Goal: Information Seeking & Learning: Learn about a topic

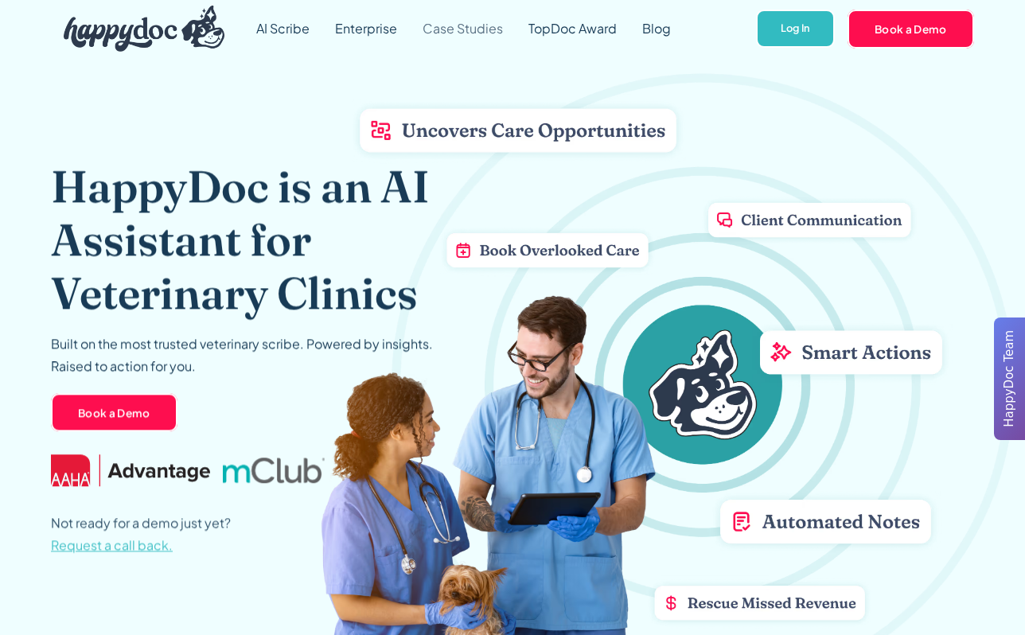
click at [471, 31] on link "Case Studies" at bounding box center [463, 28] width 106 height 57
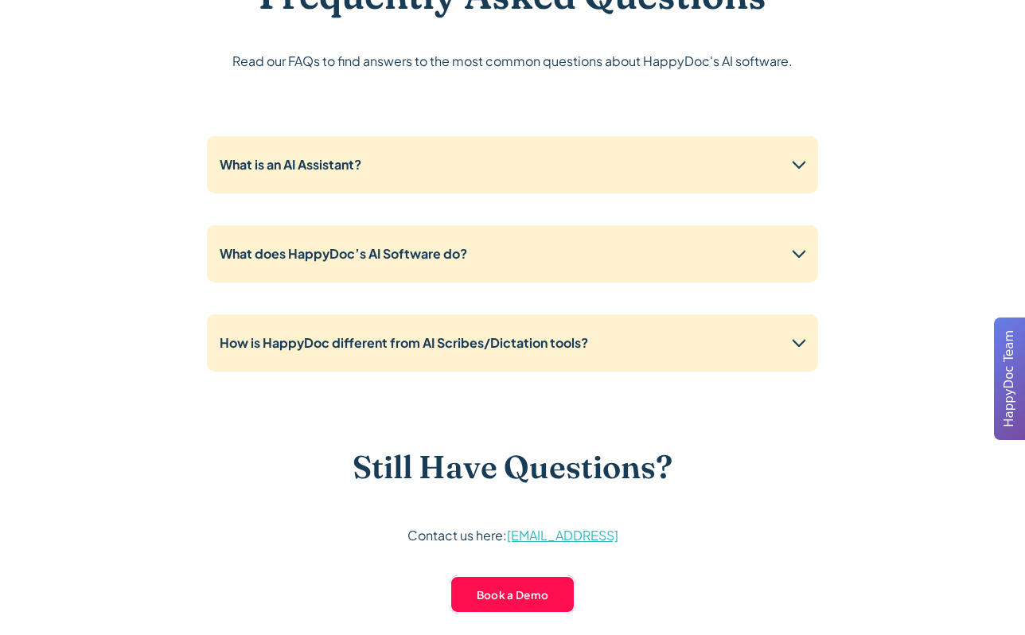
scroll to position [3670, 0]
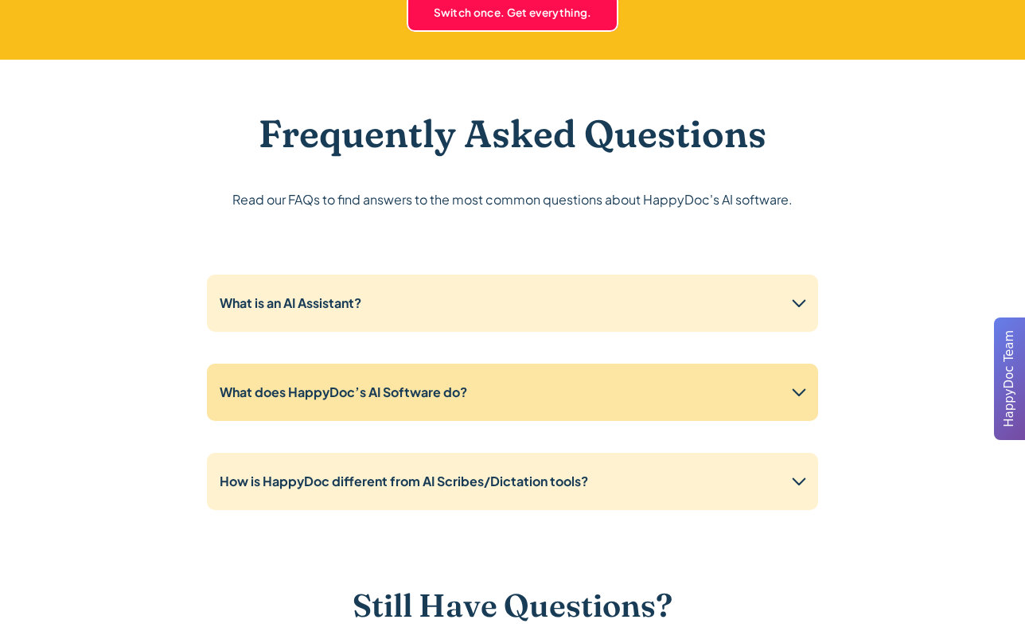
click at [339, 393] on strong "What does HappyDoc’s AI Software do?" at bounding box center [343, 391] width 247 height 17
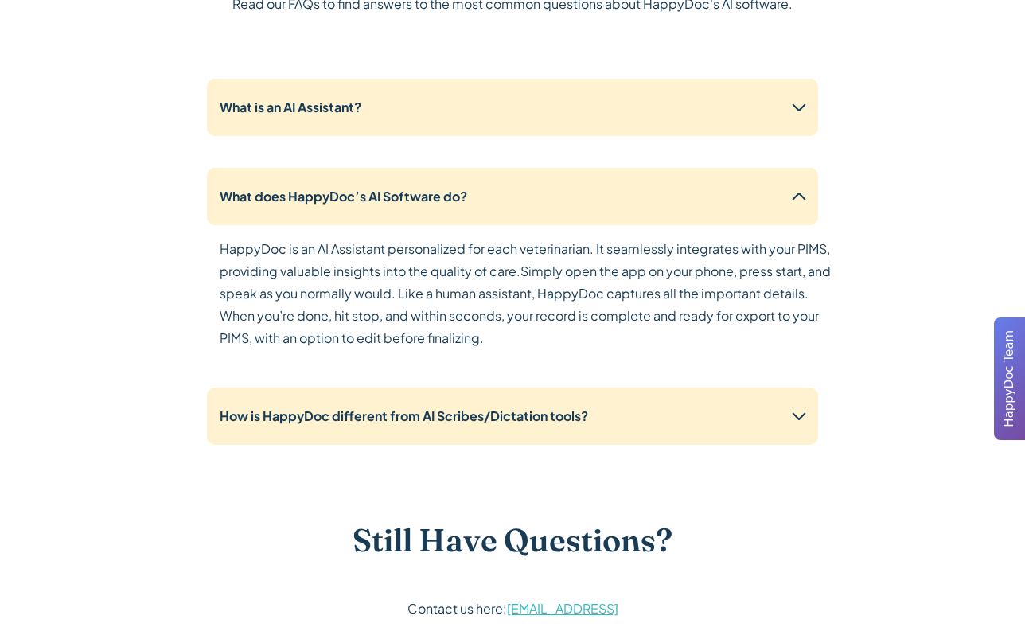
scroll to position [3868, 0]
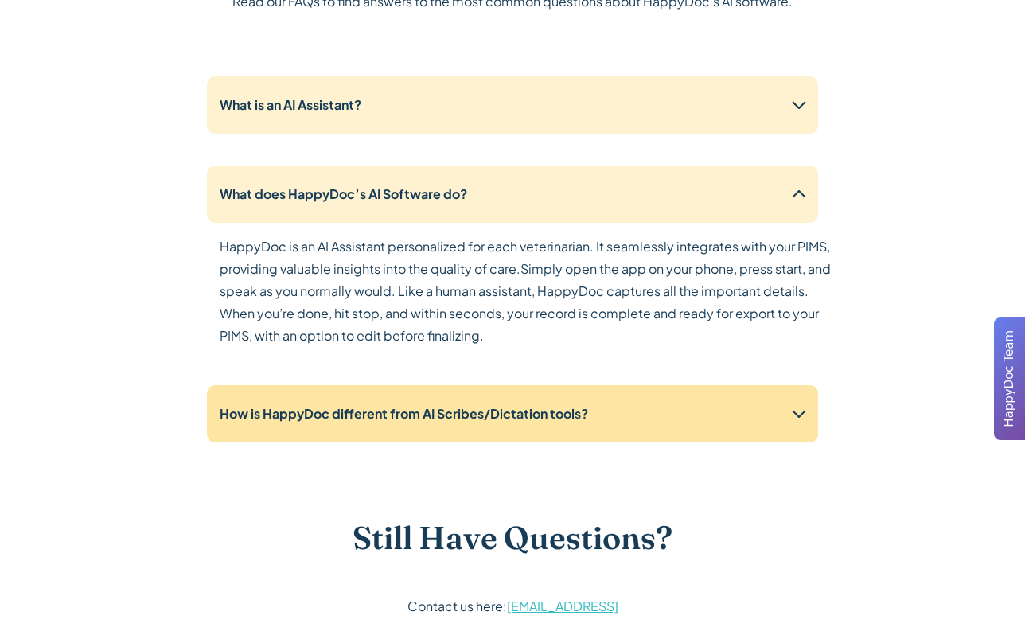
click at [448, 414] on strong "How is HappyDoc different from AI Scribes/Dictation tools?" at bounding box center [404, 413] width 368 height 17
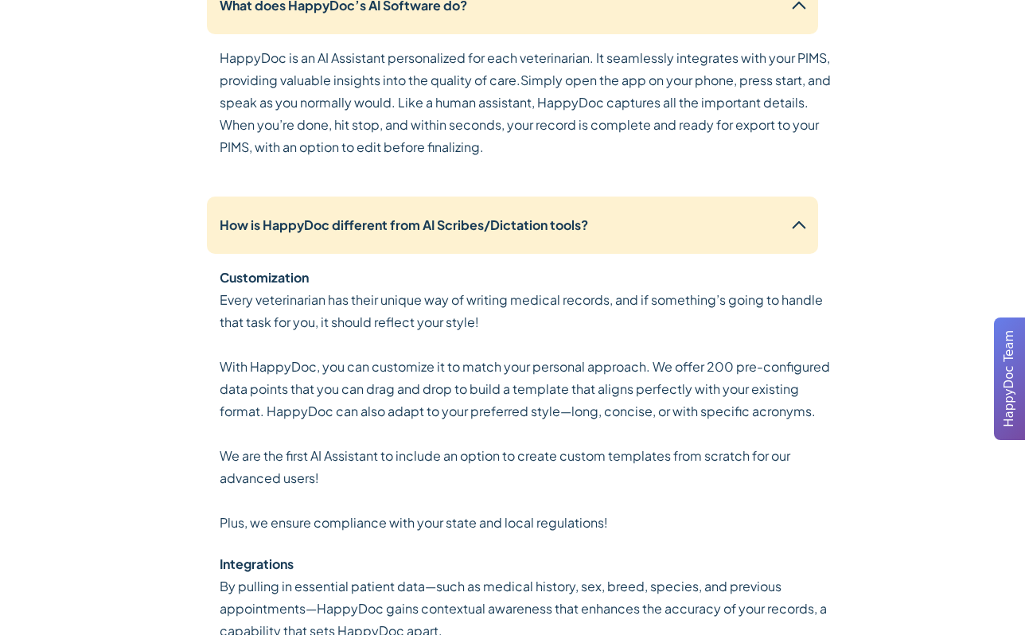
scroll to position [4058, 0]
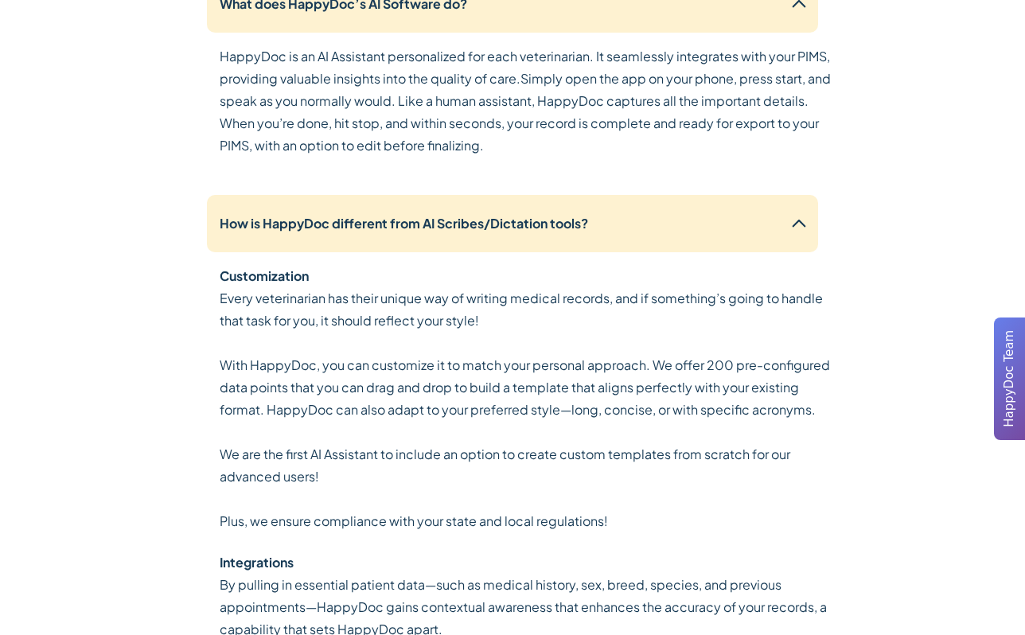
click at [333, 380] on p "Every veterinarian has their unique way of writing medical records, and if some…" at bounding box center [525, 409] width 611 height 245
click at [301, 379] on p "Every veterinarian has their unique way of writing medical records, and if some…" at bounding box center [525, 409] width 611 height 245
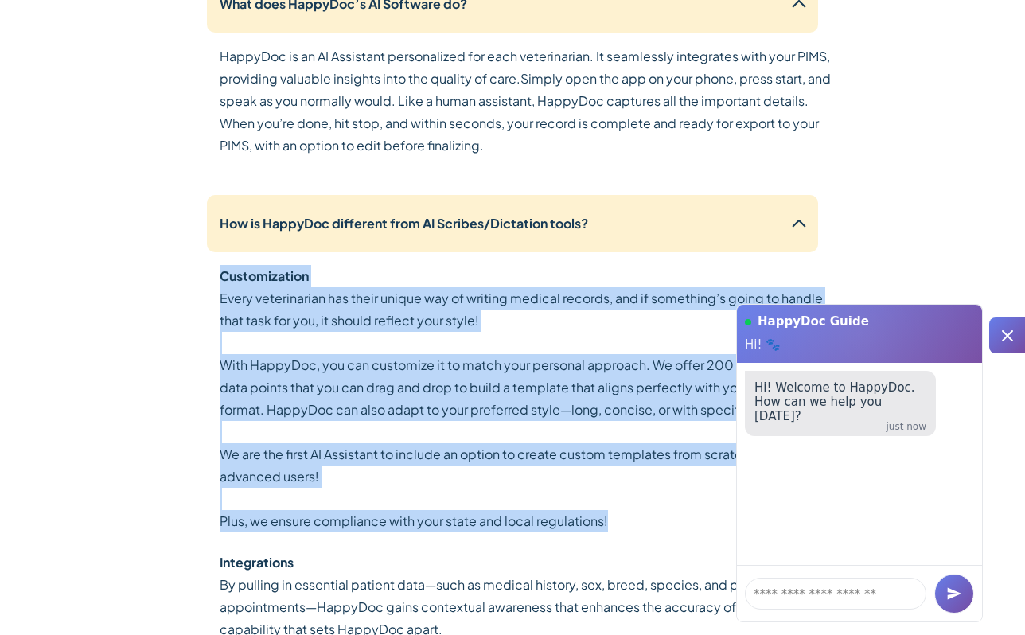
drag, startPoint x: 223, startPoint y: 275, endPoint x: 644, endPoint y: 521, distance: 488.0
click at [644, 521] on div "Customization Every veterinarian has their unique way of writing medical record…" at bounding box center [525, 398] width 611 height 267
copy div "Customization Every veterinarian has their unique way of writing medical record…"
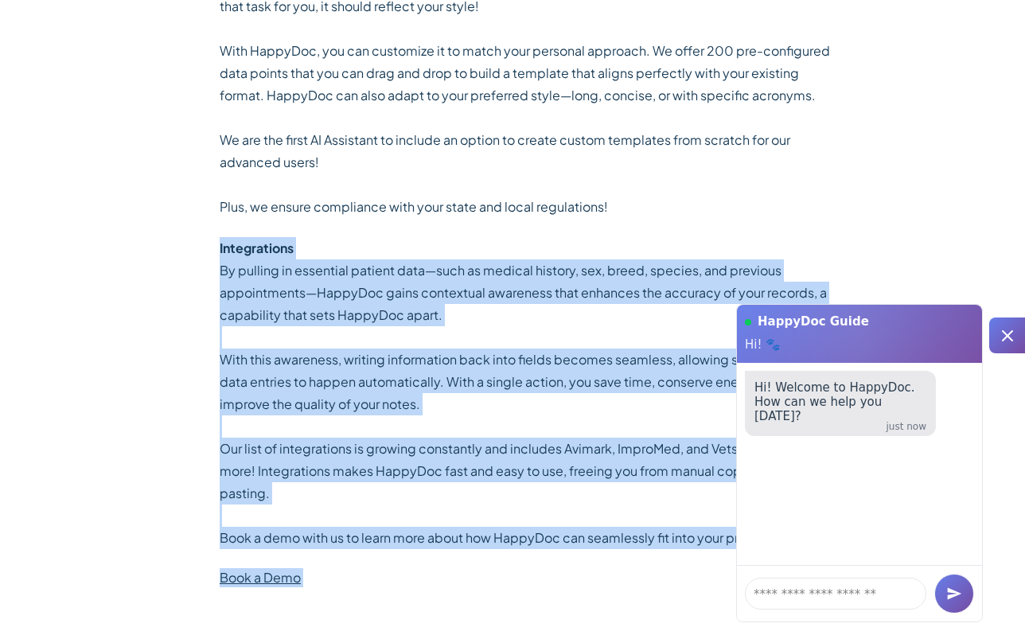
scroll to position [4459, 0]
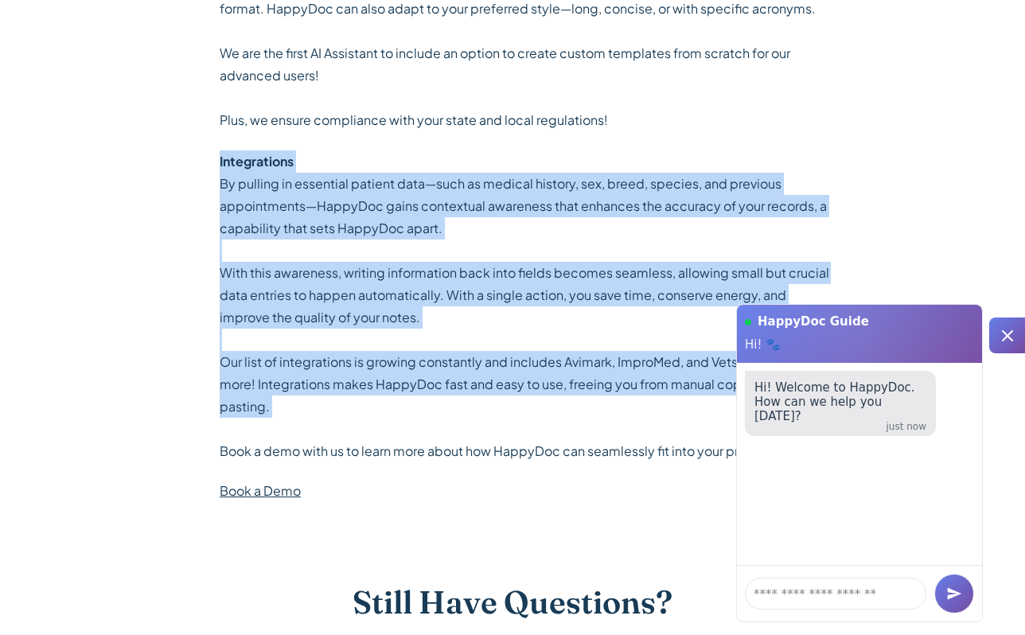
drag, startPoint x: 220, startPoint y: 320, endPoint x: 413, endPoint y: 430, distance: 222.3
click at [413, 430] on div "Integrations By pulling in essential patient data—such as medical history, sex,…" at bounding box center [525, 306] width 611 height 312
copy div "Integrations By pulling in essential patient data—such as medical history, sex,…"
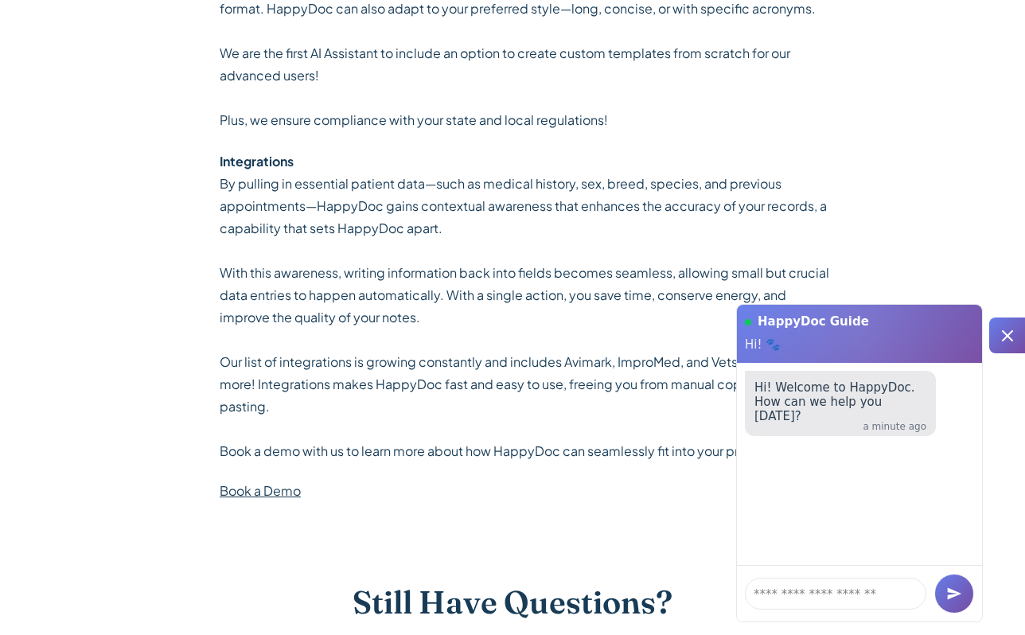
click at [474, 34] on p "Every veterinarian has their unique way of writing medical records, and if some…" at bounding box center [525, 8] width 611 height 245
click at [442, 192] on p "By pulling in essential patient data—such as medical history, sex, breed, speci…" at bounding box center [525, 318] width 611 height 290
